Goal: Information Seeking & Learning: Understand process/instructions

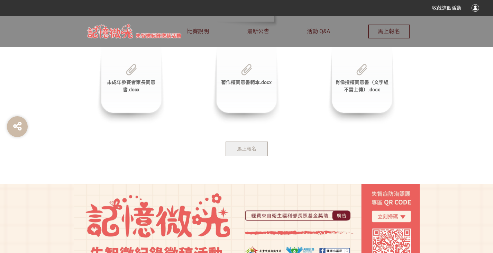
scroll to position [1552, 0]
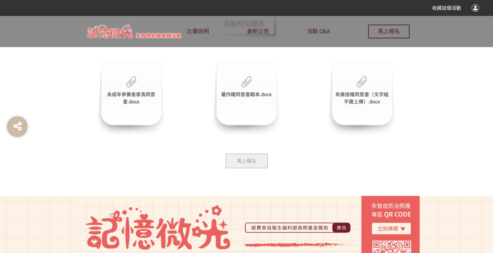
click at [336, 153] on div "馬上報名" at bounding box center [247, 160] width 346 height 15
click at [241, 92] on span "著作權同意書範本.docx" at bounding box center [246, 95] width 50 height 6
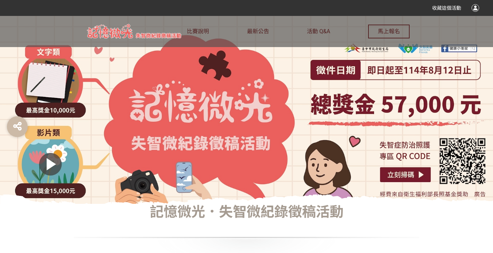
scroll to position [0, 0]
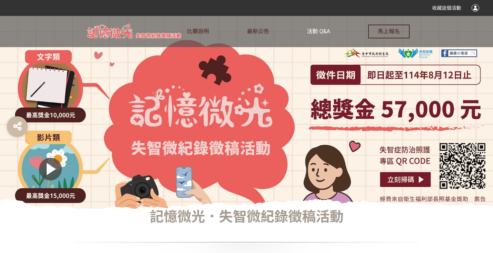
click at [324, 31] on span "活動 Q&A" at bounding box center [318, 31] width 23 height 7
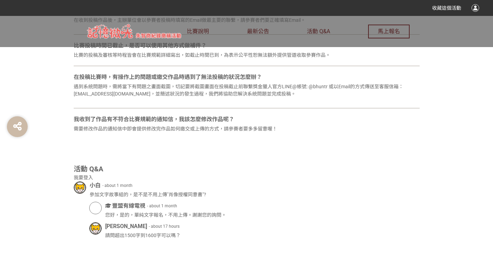
scroll to position [449, 0]
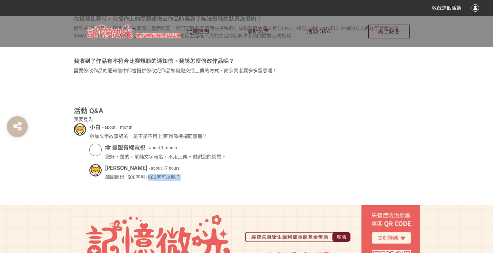
click at [207, 175] on div "請問超出1500字到1600字可以嗎？" at bounding box center [262, 177] width 314 height 7
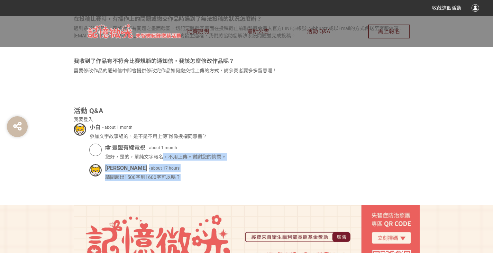
drag, startPoint x: 163, startPoint y: 157, endPoint x: 227, endPoint y: 178, distance: 67.3
click at [227, 178] on div "小白 - about 1 month 參加文字故事組的，是不是不用上傳"肖像授權同意書"? 豐盟有線電視 - about 1 month 您好，是的，單純文字…" at bounding box center [247, 152] width 346 height 58
click at [227, 178] on div "請問超出1500字到1600字可以嗎？" at bounding box center [262, 177] width 314 height 7
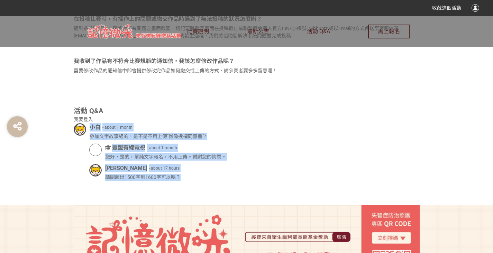
drag, startPoint x: 203, startPoint y: 180, endPoint x: 76, endPoint y: 124, distance: 139.2
click at [76, 124] on div "小白 - about 1 month 參加文字故事組的，是不是不用上傳"肖像授權同意書"? 豐盟有線電視 - about 1 month 您好，是的，單純文字…" at bounding box center [247, 152] width 346 height 58
drag, startPoint x: 77, startPoint y: 120, endPoint x: 249, endPoint y: 194, distance: 187.4
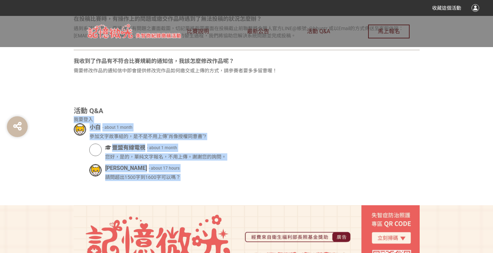
drag, startPoint x: 386, startPoint y: 189, endPoint x: 9, endPoint y: 114, distance: 385.1
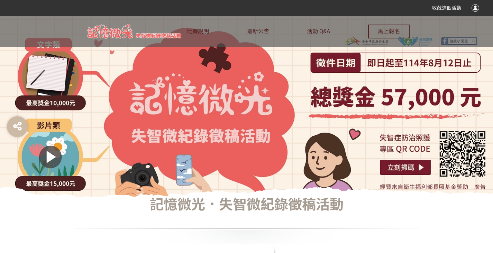
scroll to position [0, 0]
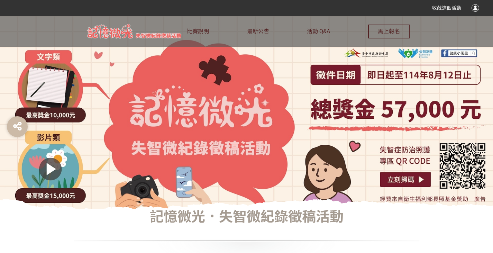
click at [211, 104] on div at bounding box center [246, 112] width 493 height 193
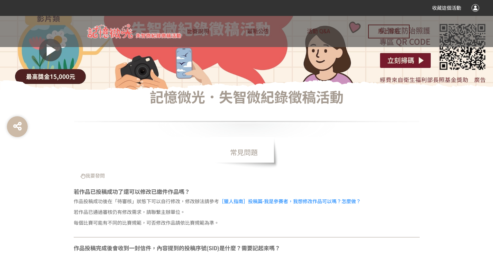
scroll to position [173, 0]
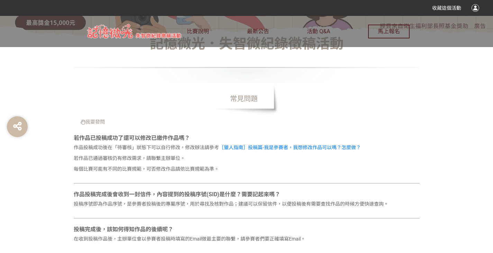
click at [178, 138] on div "若作品已投稿成功了還可以修改已繳件作品嗎？" at bounding box center [247, 138] width 346 height 8
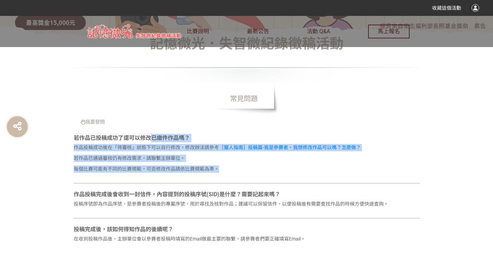
drag, startPoint x: 150, startPoint y: 142, endPoint x: 245, endPoint y: 169, distance: 99.2
click at [245, 190] on div "若作品已投稿成功了還可以修改已繳件作品嗎？ 作品投稿成功後在「待審核」狀態下可以自行修改，修改辦法請參考 ［獵人指南］投稿篇-我是參賽者，我想修改作品可以嗎？…" at bounding box center [247, 204] width 346 height 28
click at [245, 169] on p "每個比賽可能有不同的比賽規範，可否修改作品請依比賽規範為準。" at bounding box center [247, 168] width 346 height 7
drag, startPoint x: 103, startPoint y: 149, endPoint x: 247, endPoint y: 180, distance: 147.9
click at [247, 190] on div "若作品已投稿成功了還可以修改已繳件作品嗎？ 作品投稿成功後在「待審核」狀態下可以自行修改，修改辦法請參考 ［獵人指南］投稿篇-我是參賽者，我想修改作品可以嗎？…" at bounding box center [247, 204] width 346 height 28
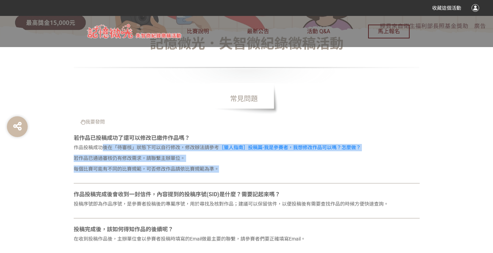
click at [247, 190] on div "若作品已投稿成功了還可以修改已繳件作品嗎？ 作品投稿成功後在「待審核」狀態下可以自行修改，修改辦法請參考 ［獵人指南］投稿篇-我是參賽者，我想修改作品可以嗎？…" at bounding box center [247, 204] width 346 height 28
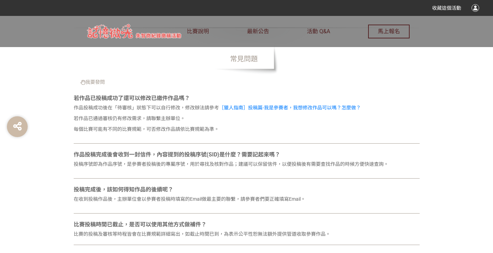
scroll to position [242, 0]
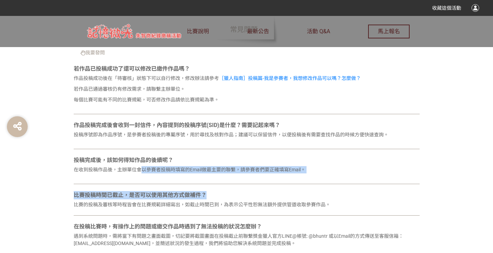
drag, startPoint x: 151, startPoint y: 177, endPoint x: 272, endPoint y: 197, distance: 121.8
click at [272, 197] on div "若作品已投稿成功了還可以修改已繳件作品嗎？ 作品投稿成功後在「待審核」狀態下可以自行修改，修改辦法請參考 ［獵人指南］投稿篇-我是參賽者，我想修改作品可以嗎？…" at bounding box center [247, 178] width 346 height 227
click at [272, 197] on div "比賽投稿時間已截止，是否可以使用其他方式做補件？" at bounding box center [247, 195] width 346 height 8
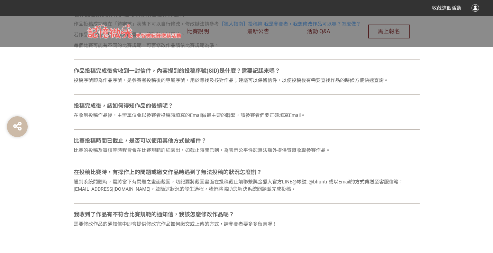
scroll to position [380, 0]
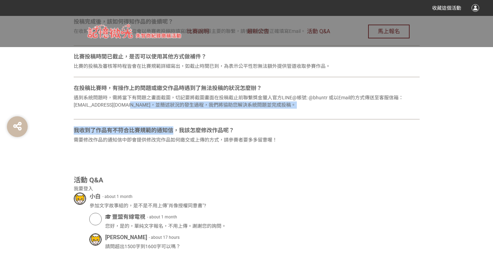
drag, startPoint x: 198, startPoint y: 127, endPoint x: 241, endPoint y: 137, distance: 44.4
click at [236, 137] on div "若作品已投稿成功了還可以修改已繳件作品嗎？ 作品投稿成功後在「待審核」狀態下可以自行修改，修改辦法請參考 ［獵人指南］投稿篇-我是參賽者，我想修改作品可以嗎？…" at bounding box center [247, 39] width 346 height 227
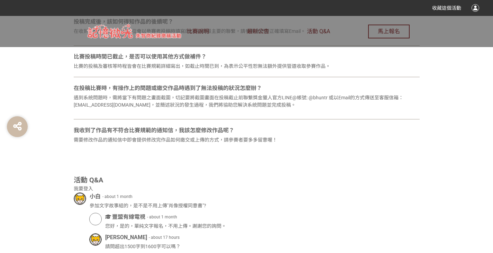
click at [242, 137] on p "需要修改作品的通知信中即會提供修改完作品如何繳交或上傳的方式，請參賽者要多多留意喔！" at bounding box center [247, 139] width 346 height 7
